Goal: Task Accomplishment & Management: Use online tool/utility

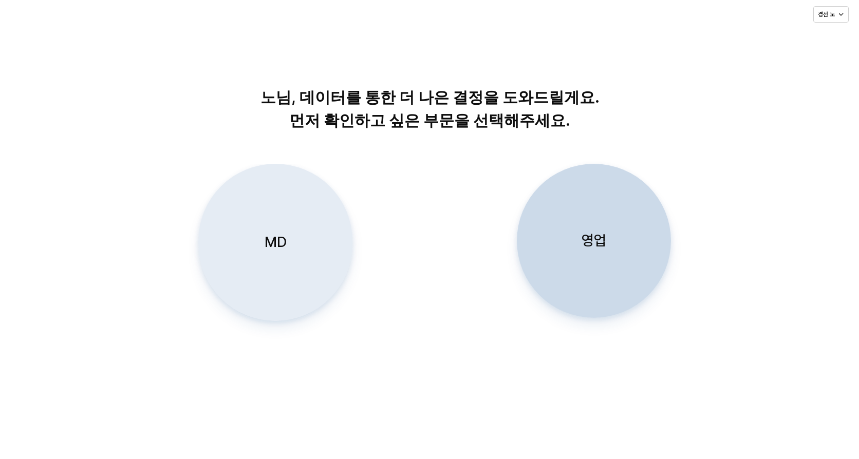
click at [287, 238] on div "MD" at bounding box center [275, 242] width 145 height 156
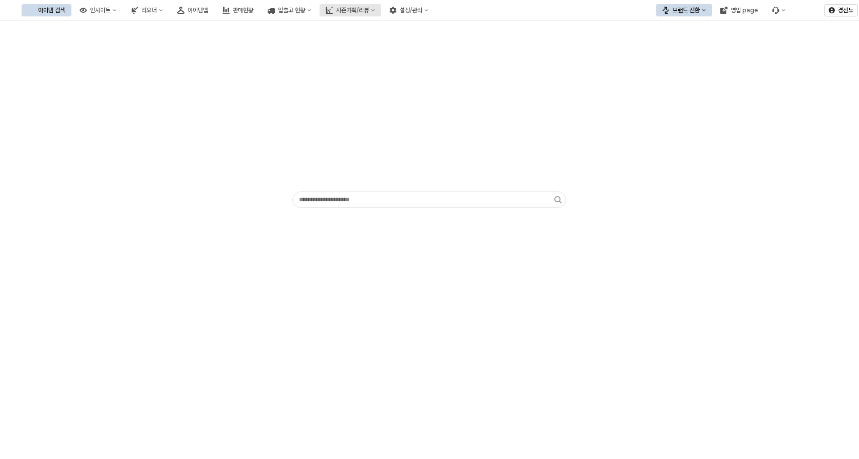
click at [381, 11] on button "시즌기획/리뷰" at bounding box center [350, 10] width 62 height 12
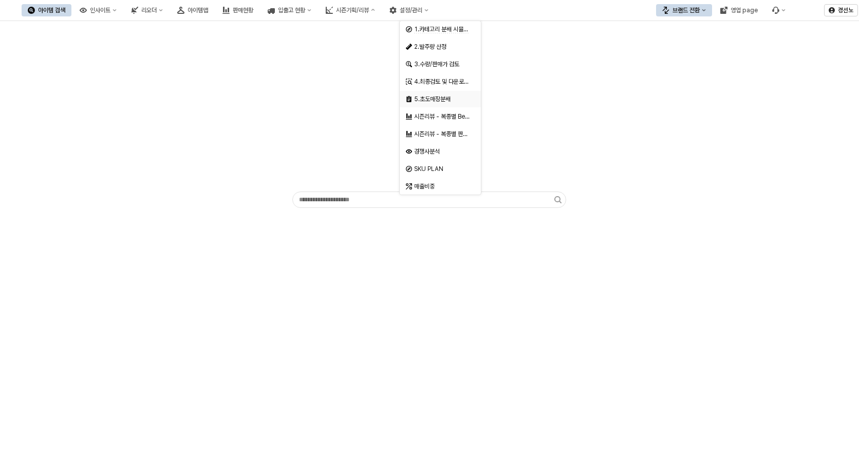
click at [431, 98] on div "5.초도매장분배" at bounding box center [441, 99] width 54 height 8
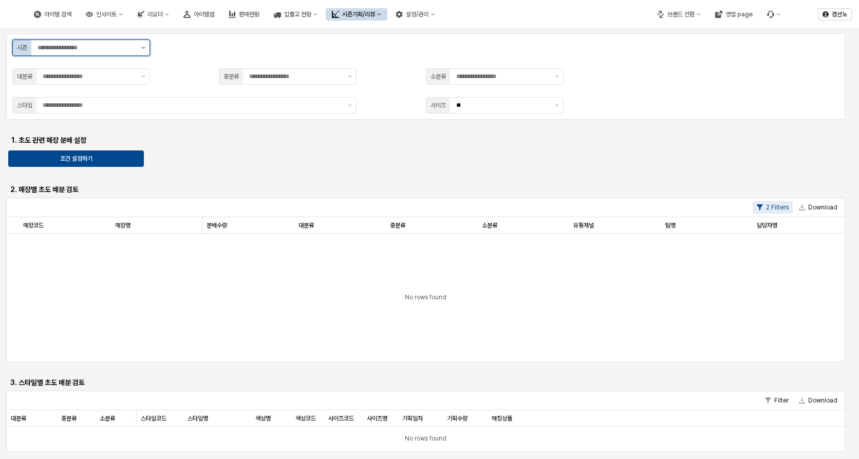
click at [145, 49] on button "제안 사항 표시" at bounding box center [143, 47] width 12 height 15
click at [71, 107] on div "S7" at bounding box center [78, 104] width 118 height 8
type input "**"
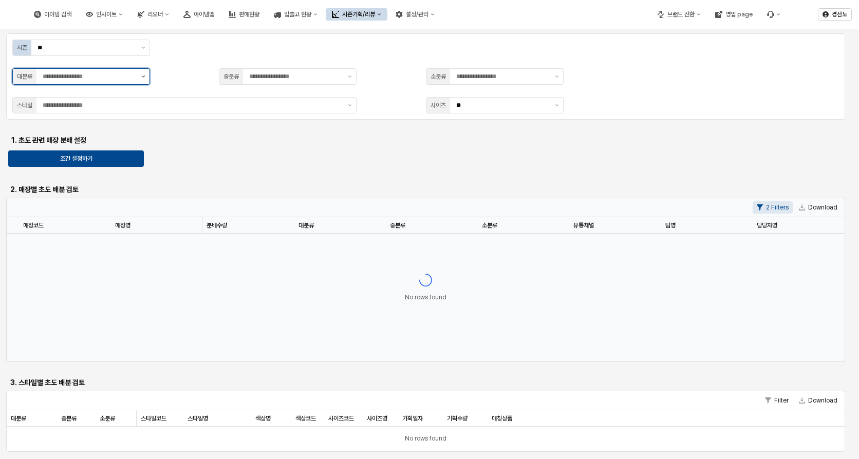
click at [141, 73] on button "제안 사항 표시" at bounding box center [143, 76] width 12 height 15
click at [109, 120] on div "2 유아복" at bounding box center [81, 115] width 137 height 16
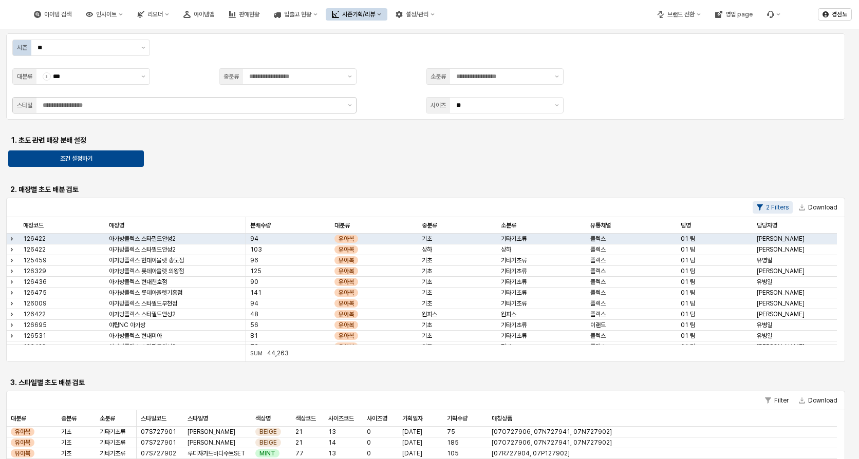
type input "*******"
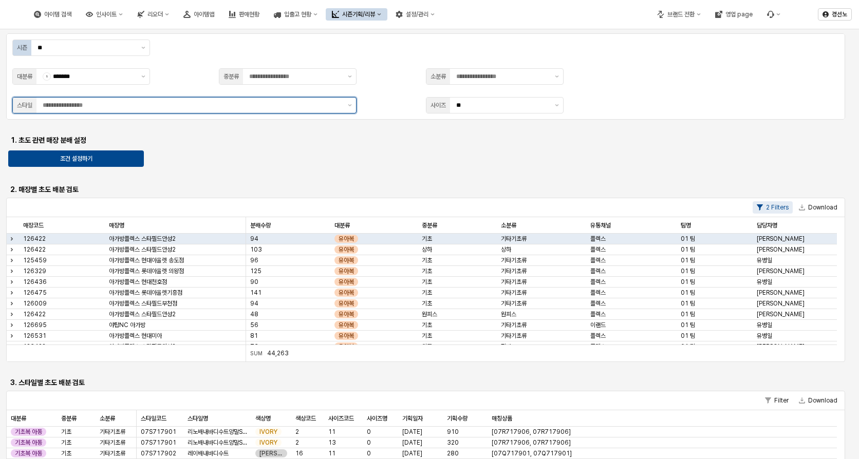
click at [63, 111] on div "App Frame" at bounding box center [189, 105] width 307 height 15
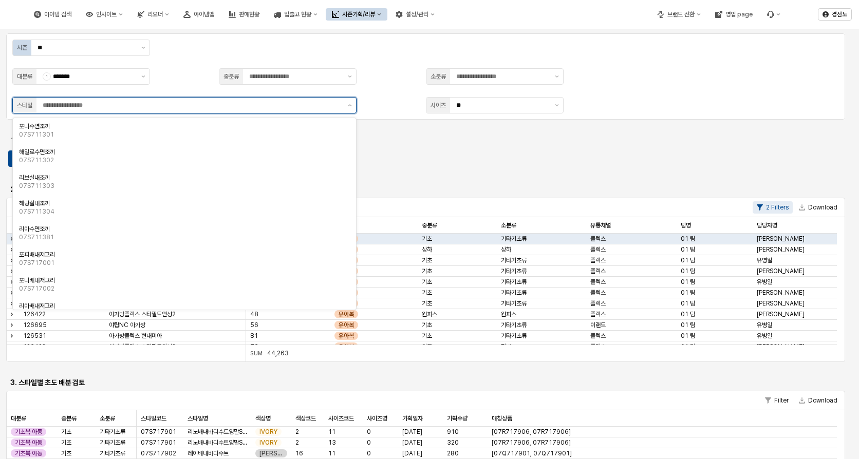
click at [66, 107] on input "App Frame" at bounding box center [192, 105] width 299 height 10
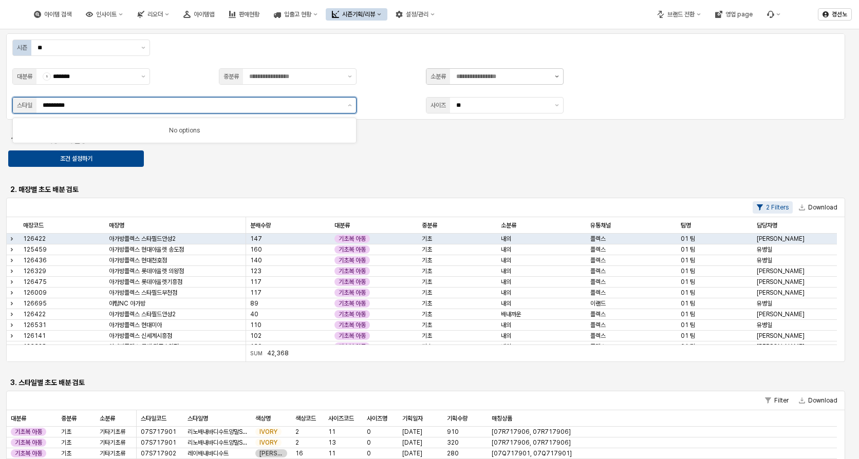
type input "*********"
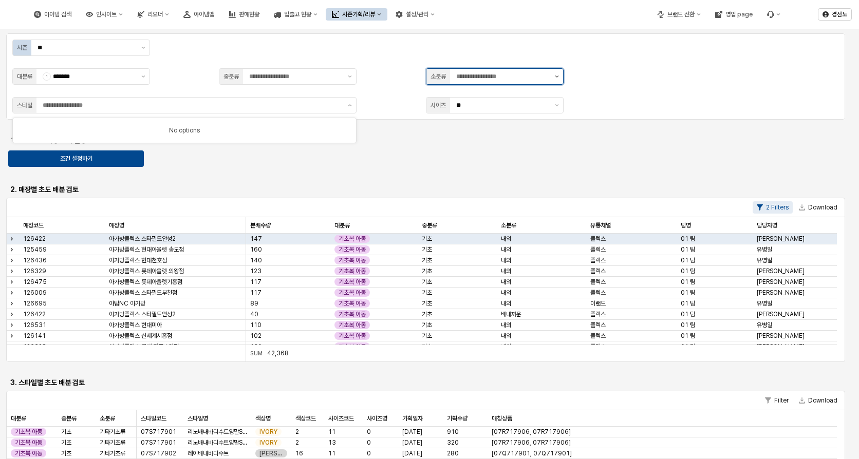
click at [555, 78] on button "제안 사항 표시" at bounding box center [557, 76] width 12 height 15
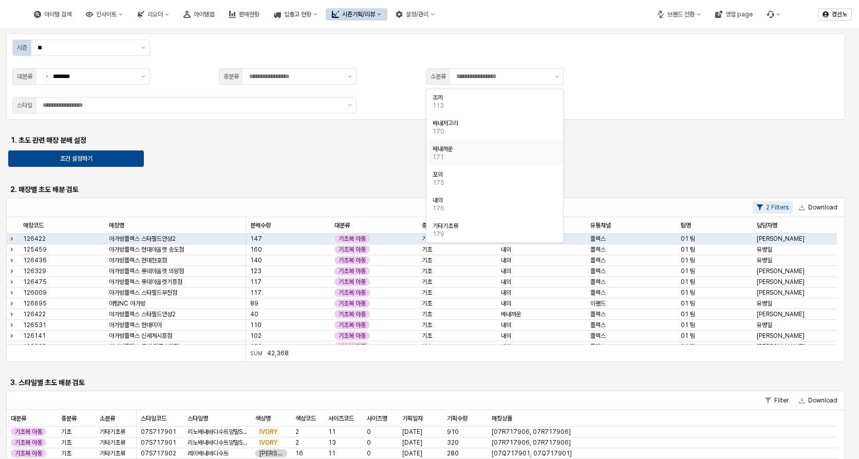
drag, startPoint x: 374, startPoint y: 154, endPoint x: 503, endPoint y: 113, distance: 134.8
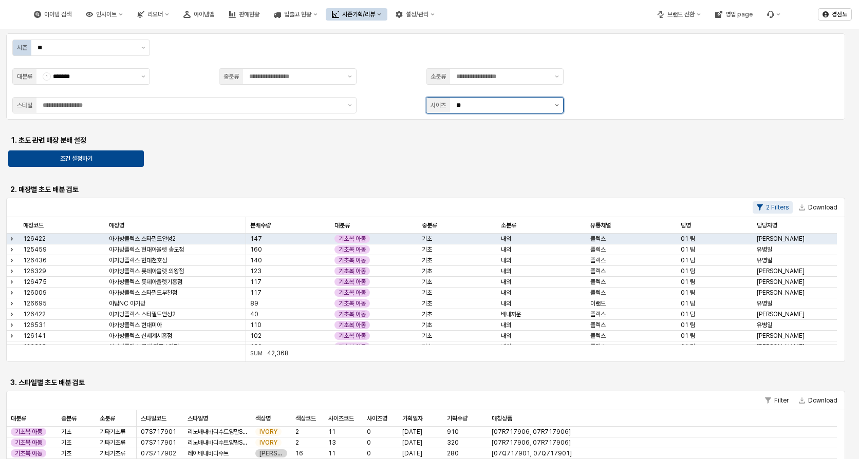
click at [555, 105] on icon "제안 사항 표시" at bounding box center [557, 105] width 4 height 2
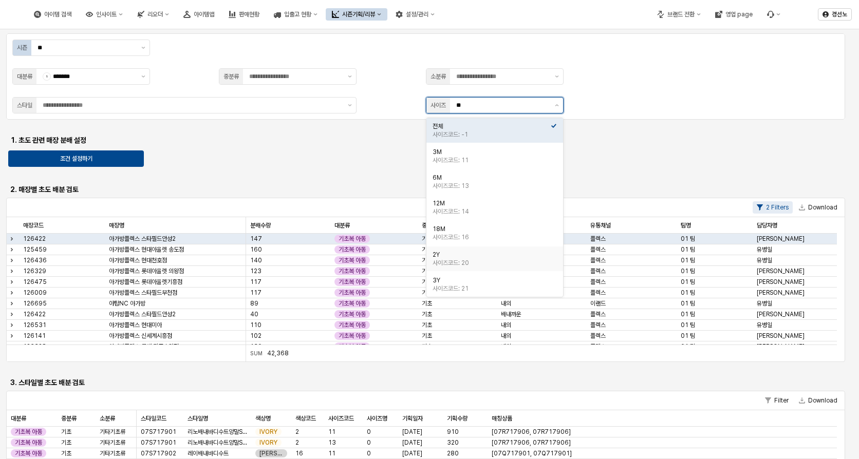
click at [466, 254] on div "2Y" at bounding box center [491, 255] width 118 height 8
type input "**"
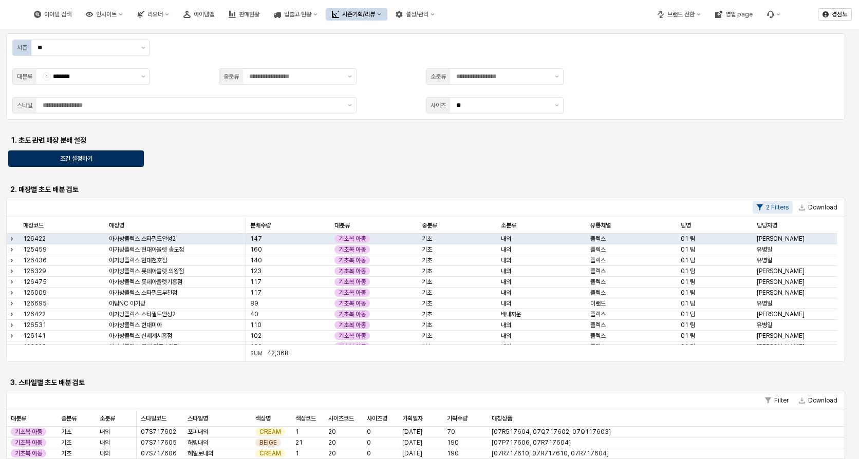
click at [116, 160] on div "조건 설정하기" at bounding box center [76, 158] width 126 height 15
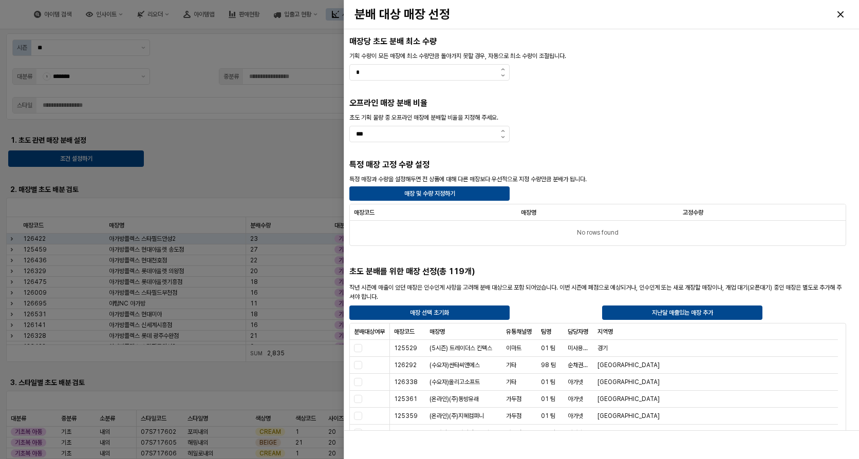
click at [189, 160] on div at bounding box center [429, 229] width 859 height 459
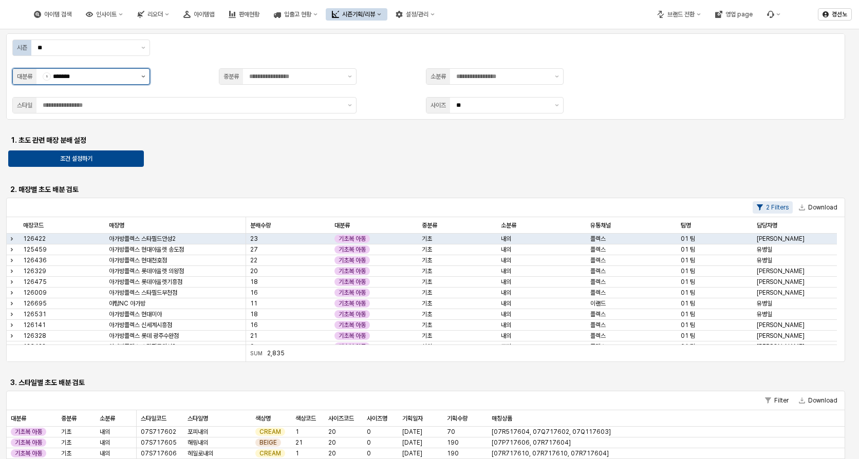
click at [142, 78] on button "제안 사항 표시" at bounding box center [143, 76] width 12 height 15
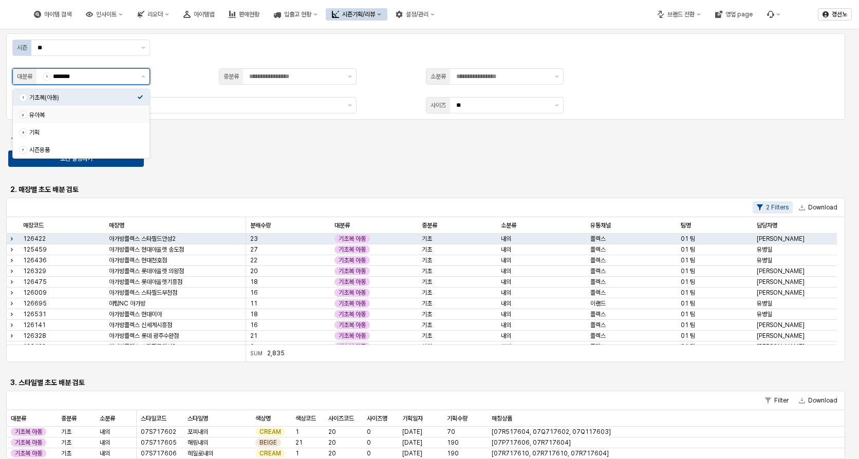
click at [96, 119] on div "2 유아복" at bounding box center [78, 115] width 118 height 10
type input "***"
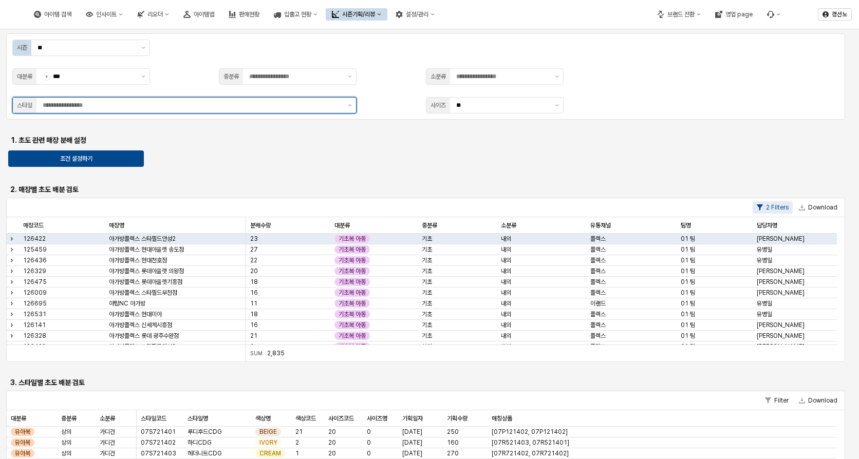
click at [98, 106] on input "App Frame" at bounding box center [192, 105] width 299 height 10
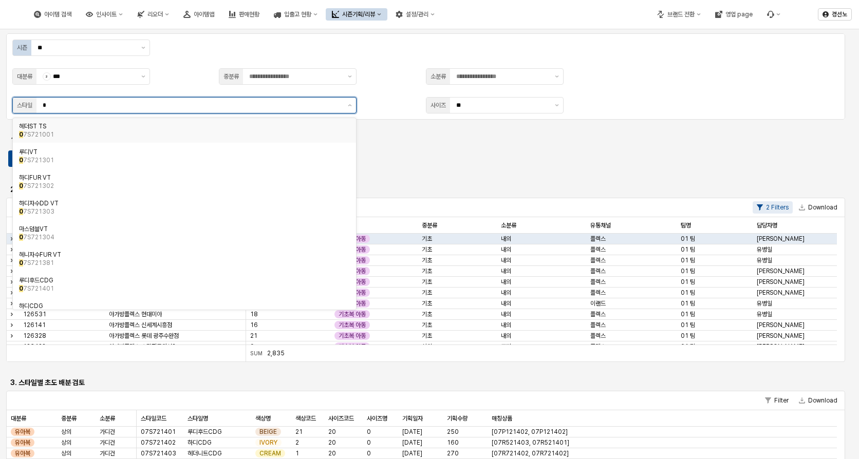
type input "**"
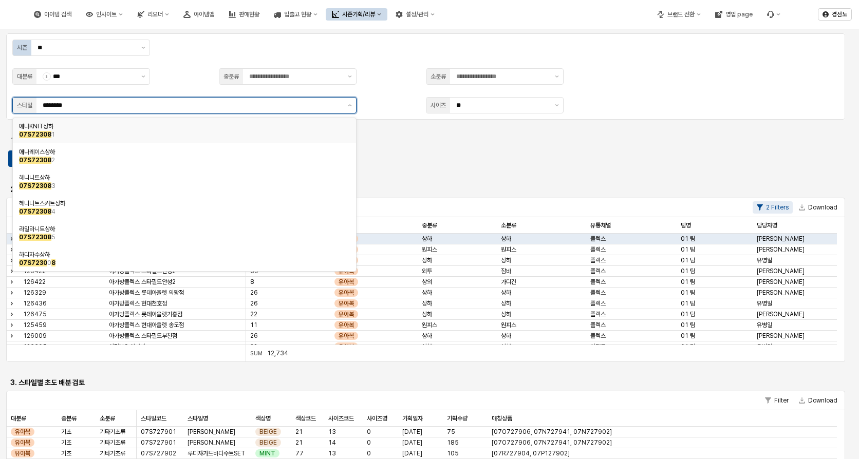
type input "*********"
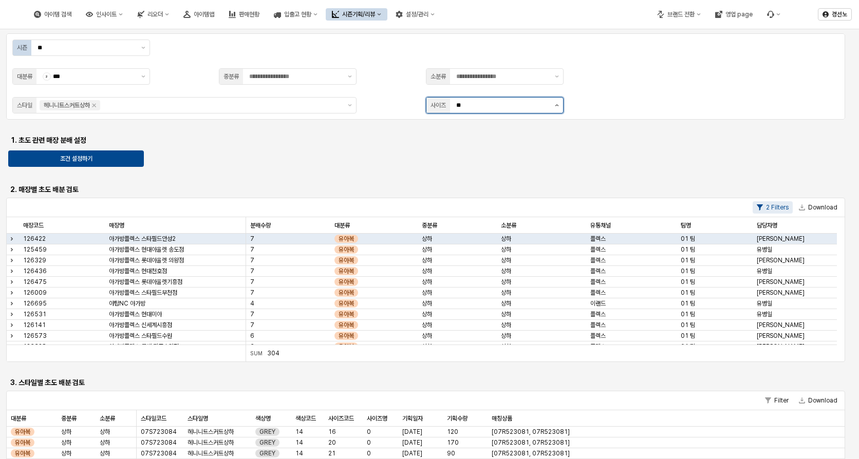
click at [556, 109] on button "제안 사항 표시" at bounding box center [557, 105] width 12 height 15
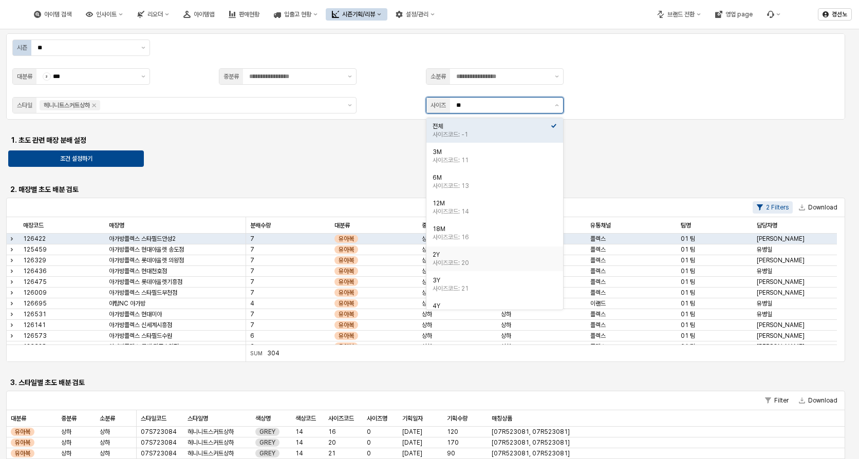
click at [476, 263] on div "사이즈코드: 20" at bounding box center [491, 263] width 118 height 8
type input "**"
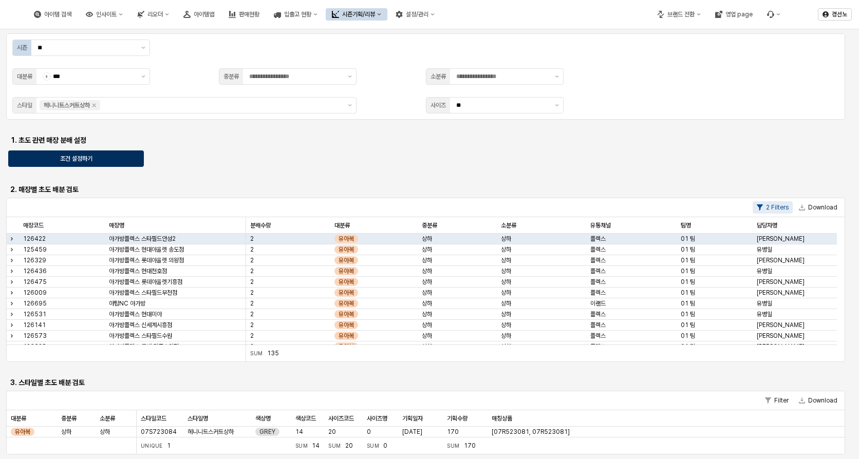
click at [52, 158] on div "조건 설정하기" at bounding box center [76, 158] width 126 height 15
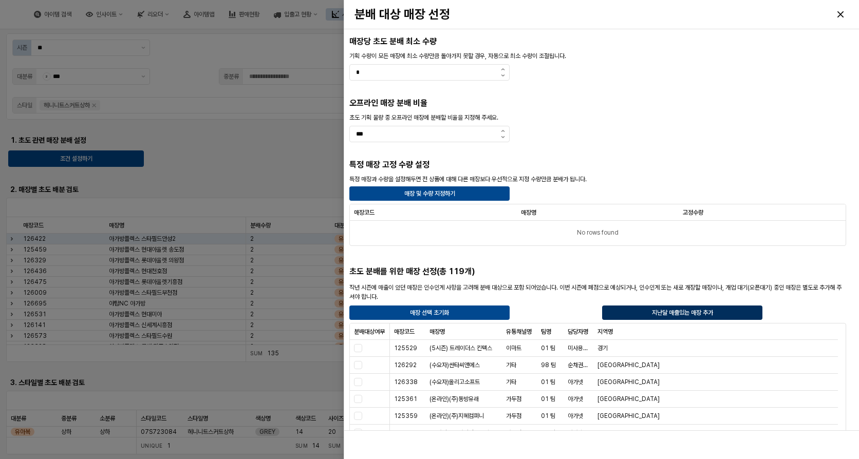
click at [685, 314] on p "지난달 매출있는 매장 추가" at bounding box center [681, 313] width 61 height 8
click at [443, 331] on div "매장명 매장명" at bounding box center [463, 332] width 77 height 16
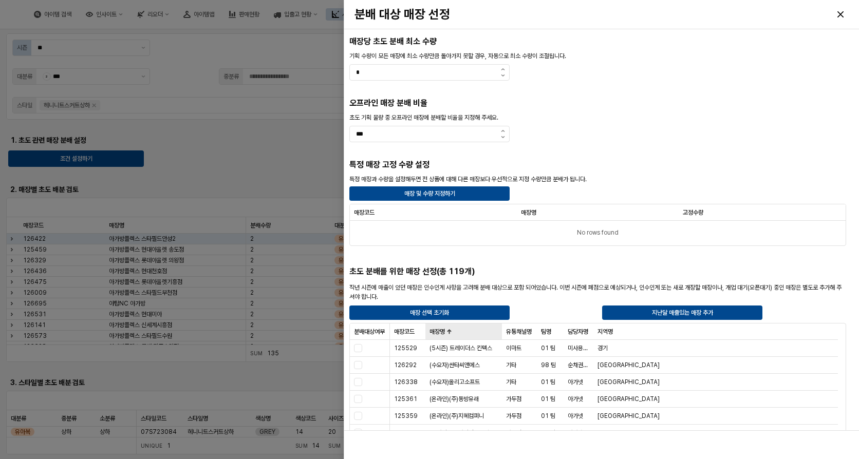
click at [443, 331] on div "매장명 매장명" at bounding box center [463, 332] width 77 height 16
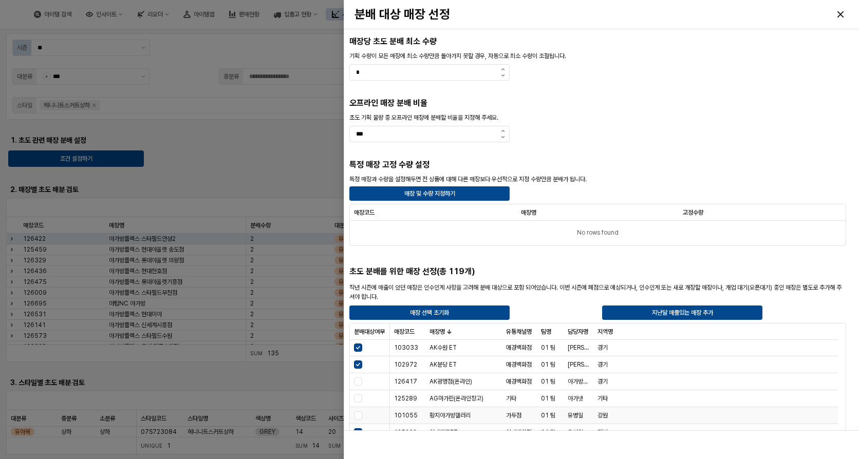
scroll to position [103, 0]
click at [360, 346] on div at bounding box center [358, 347] width 8 height 8
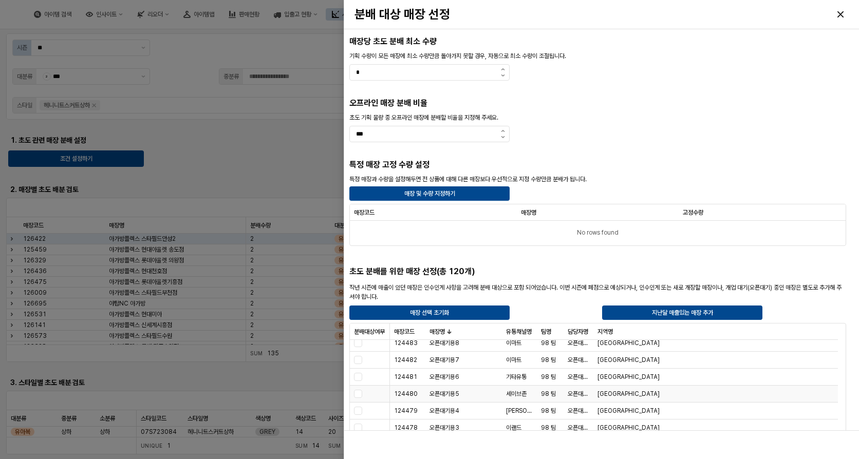
scroll to position [2157, 0]
click at [360, 378] on div at bounding box center [358, 377] width 8 height 8
click at [357, 394] on div at bounding box center [358, 394] width 8 height 8
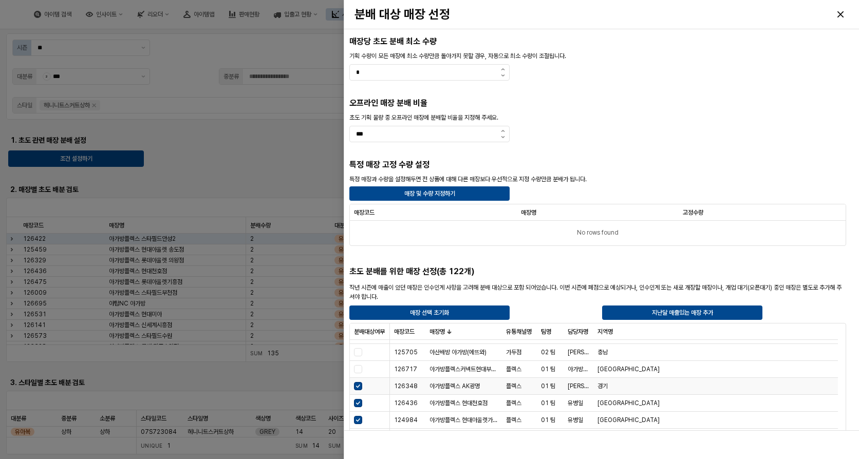
scroll to position [2774, 0]
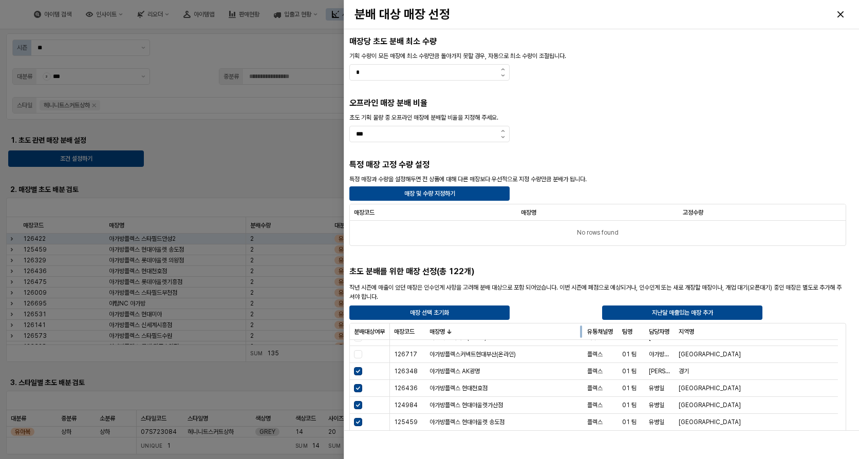
drag, startPoint x: 505, startPoint y: 334, endPoint x: 586, endPoint y: 338, distance: 81.3
click at [583, 338] on div at bounding box center [583, 332] width 0 height 16
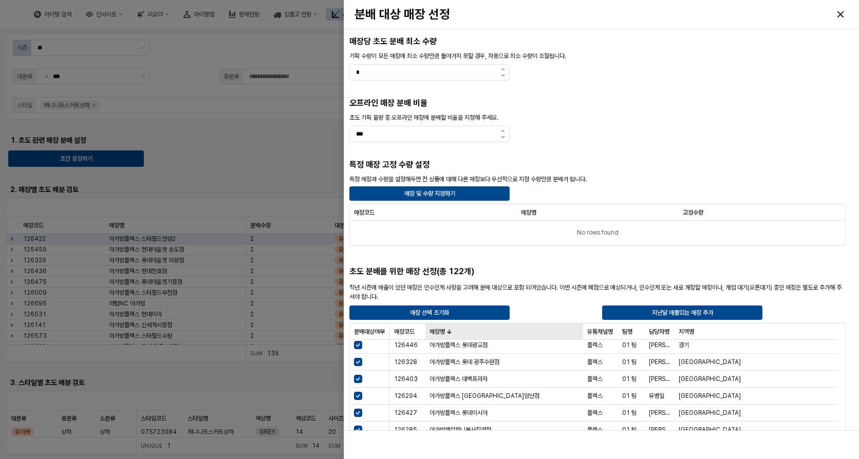
scroll to position [3390, 0]
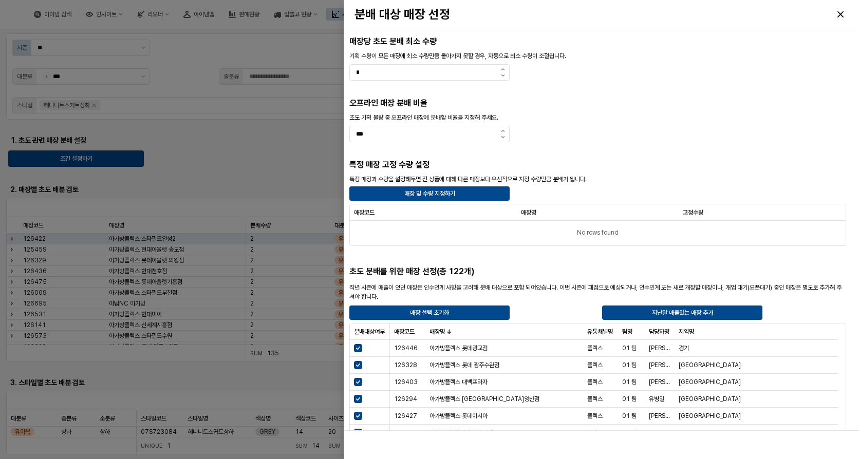
click at [682, 111] on div "초도 기획 물량 중 오프라인 매장에 분배할 비율을 지정해 주세요." at bounding box center [597, 117] width 505 height 12
